Goal: Task Accomplishment & Management: Manage account settings

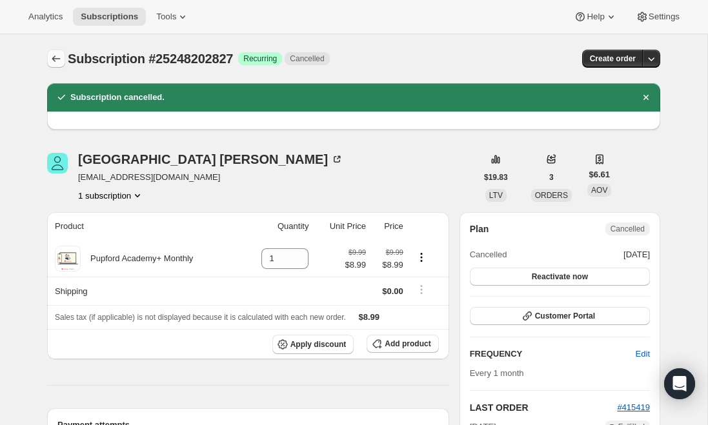
click at [55, 59] on icon "Subscriptions" at bounding box center [56, 58] width 8 height 6
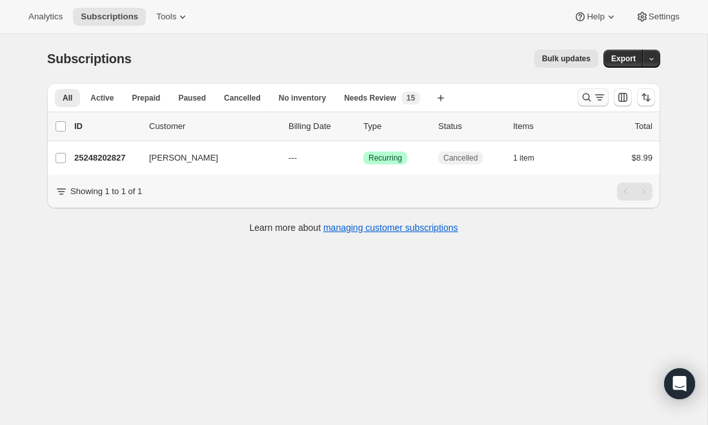
click at [586, 105] on button "Search and filter results" at bounding box center [592, 97] width 31 height 18
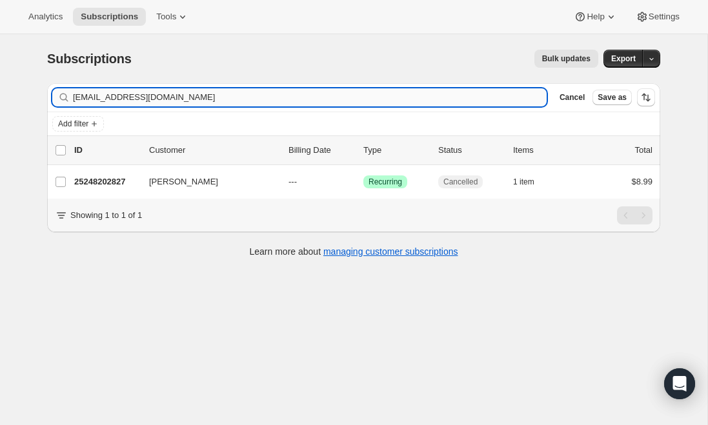
click at [292, 94] on input "[EMAIL_ADDRESS][DOMAIN_NAME]" at bounding box center [310, 97] width 474 height 18
type input "[EMAIL_ADDRESS][DOMAIN_NAME]"
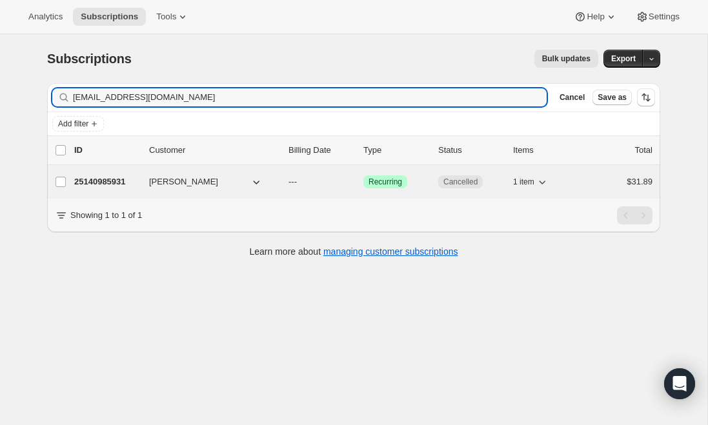
click at [114, 181] on p "25140985931" at bounding box center [106, 181] width 65 height 13
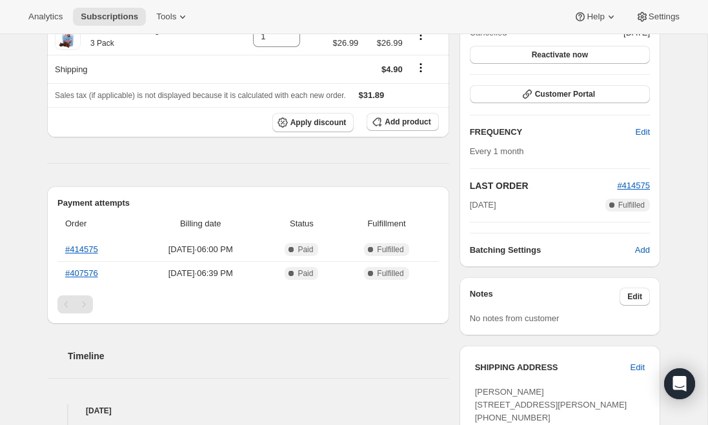
scroll to position [45, 0]
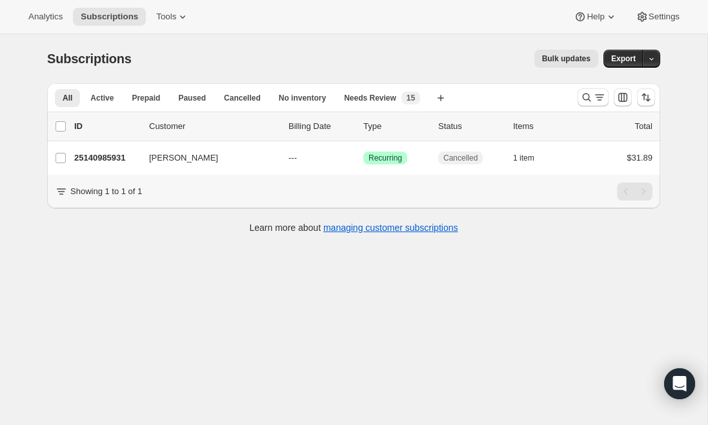
click at [575, 106] on div at bounding box center [616, 98] width 88 height 26
click at [579, 100] on button "Search and filter results" at bounding box center [592, 97] width 31 height 18
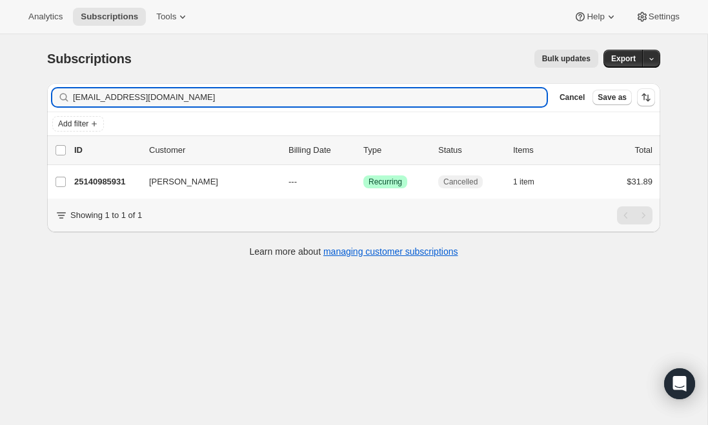
click at [184, 107] on div "Filter subscribers [EMAIL_ADDRESS][DOMAIN_NAME] Clear Cancel Save as" at bounding box center [353, 97] width 613 height 28
click at [182, 102] on input "[EMAIL_ADDRESS][DOMAIN_NAME]" at bounding box center [298, 97] width 450 height 18
paste input "[PERSON_NAME][EMAIL_ADDRESS]"
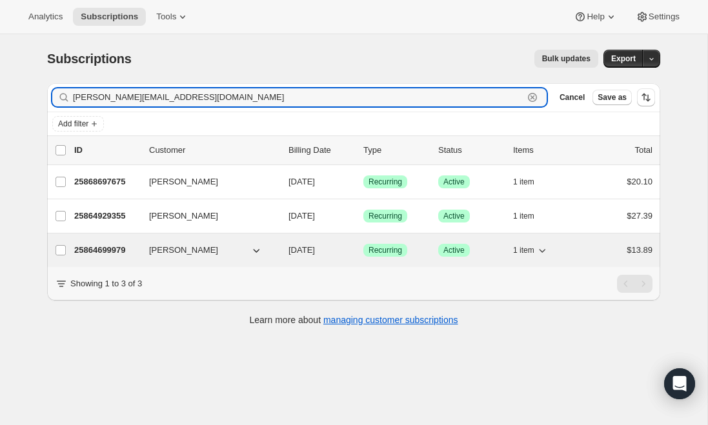
type input "[PERSON_NAME][EMAIL_ADDRESS][DOMAIN_NAME]"
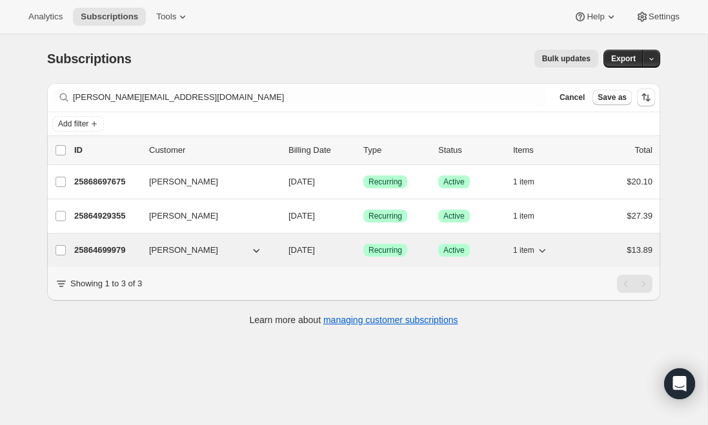
click at [110, 255] on p "25864699979" at bounding box center [106, 250] width 65 height 13
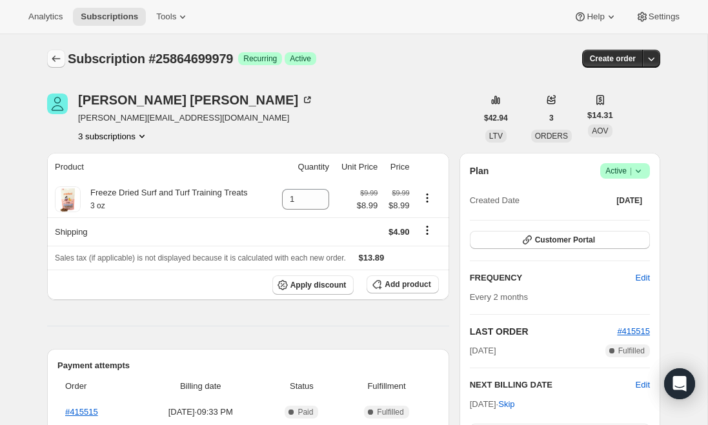
click at [62, 60] on icon "Subscriptions" at bounding box center [56, 58] width 13 height 13
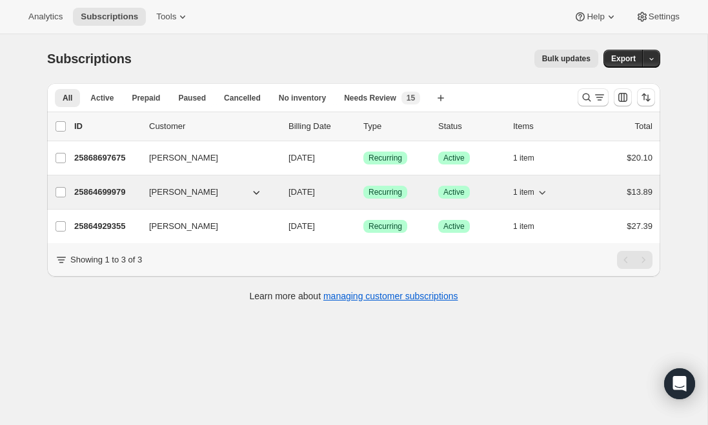
click at [112, 194] on p "25864699979" at bounding box center [106, 192] width 65 height 13
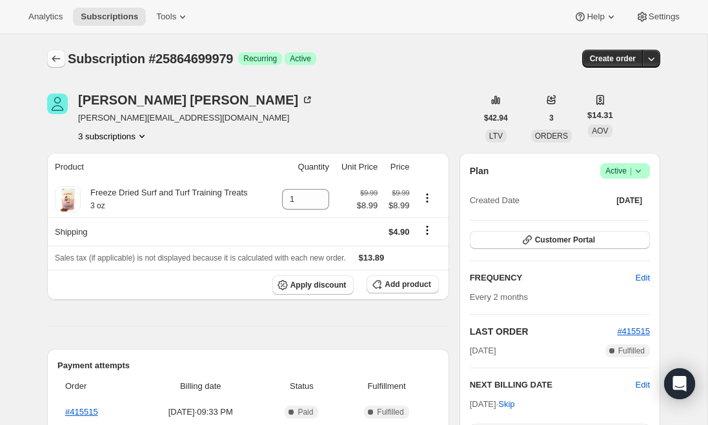
click at [47, 61] on button "Subscriptions" at bounding box center [56, 59] width 18 height 18
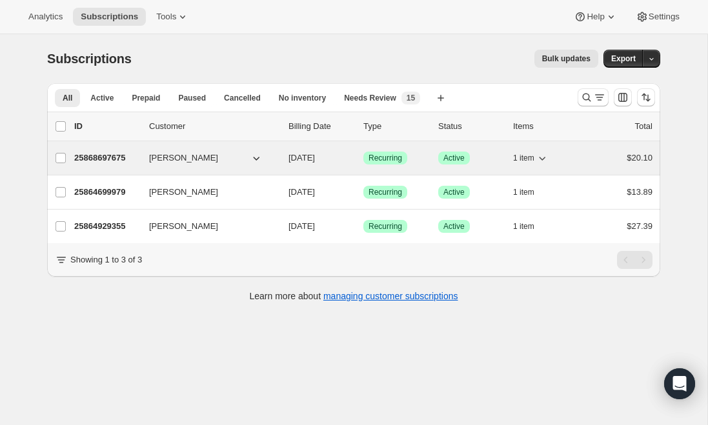
click at [192, 158] on span "[PERSON_NAME]" at bounding box center [183, 158] width 69 height 13
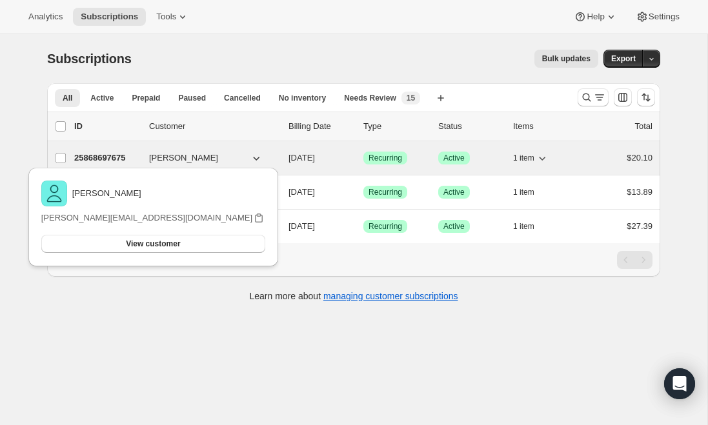
click at [105, 157] on p "25868697675" at bounding box center [106, 158] width 65 height 13
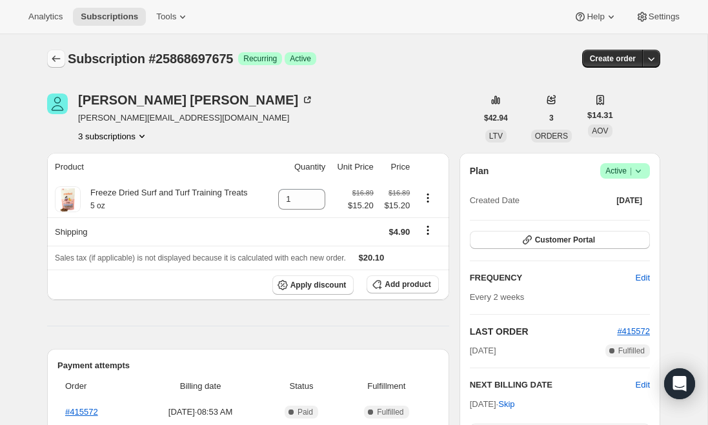
click at [58, 54] on icon "Subscriptions" at bounding box center [56, 58] width 13 height 13
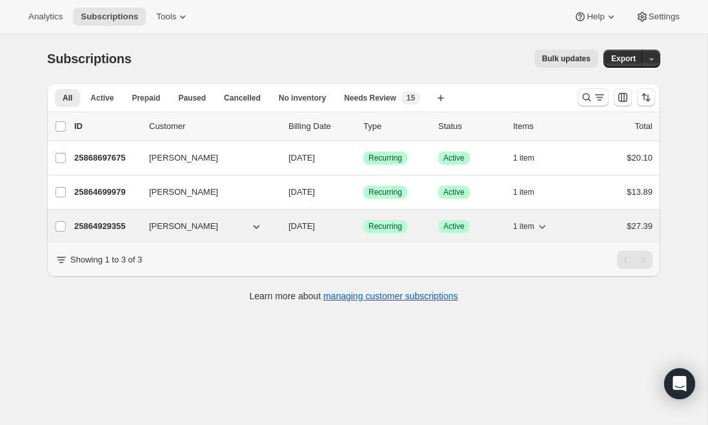
click at [111, 226] on p "25864929355" at bounding box center [106, 226] width 65 height 13
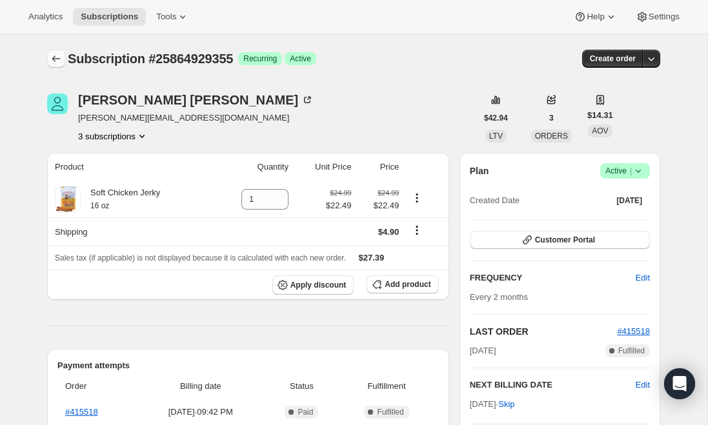
click at [58, 54] on icon "Subscriptions" at bounding box center [56, 58] width 13 height 13
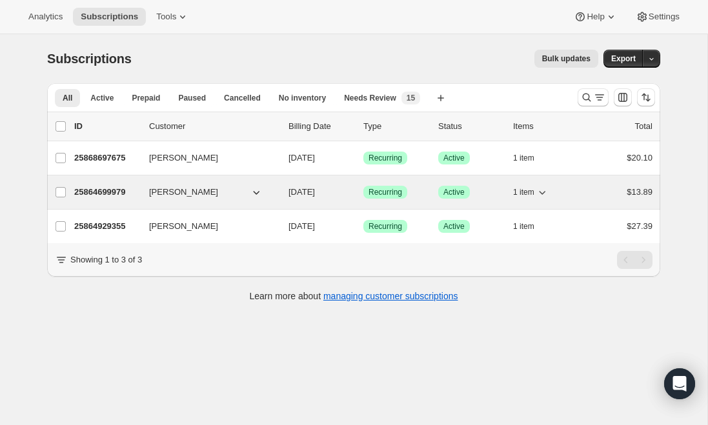
click at [110, 191] on p "25864699979" at bounding box center [106, 192] width 65 height 13
